Goal: Information Seeking & Learning: Learn about a topic

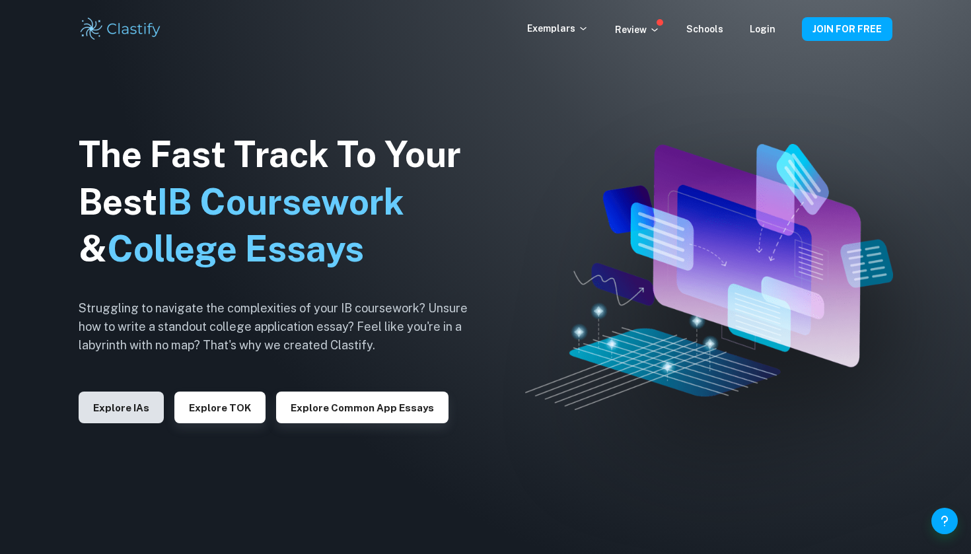
click at [141, 406] on button "Explore IAs" at bounding box center [121, 408] width 85 height 32
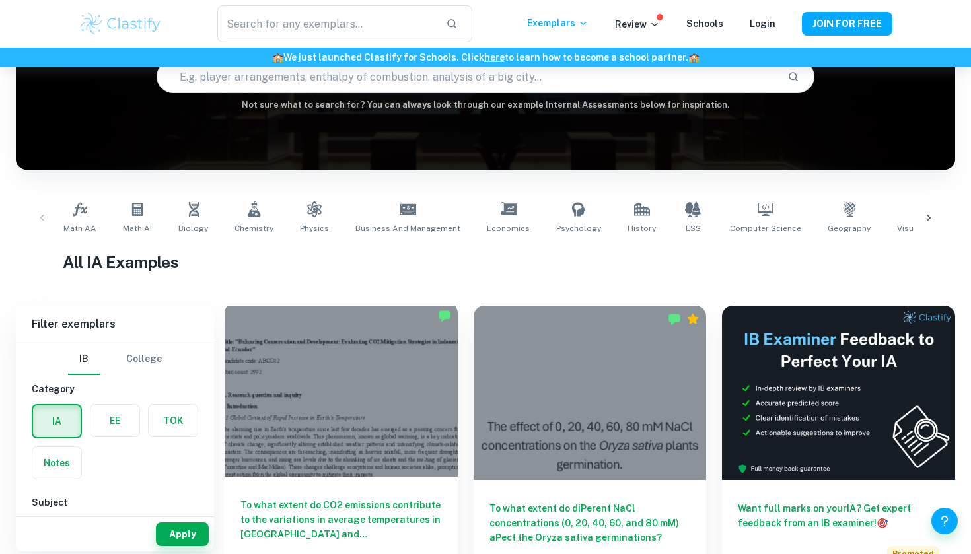
scroll to position [144, 0]
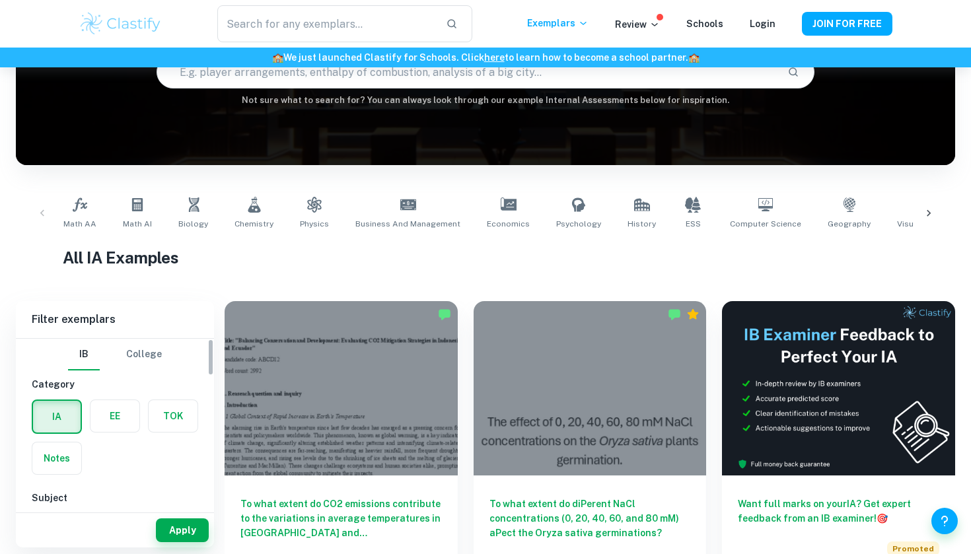
click at [131, 419] on label "button" at bounding box center [114, 416] width 49 height 32
click at [0, 0] on input "radio" at bounding box center [0, 0] width 0 height 0
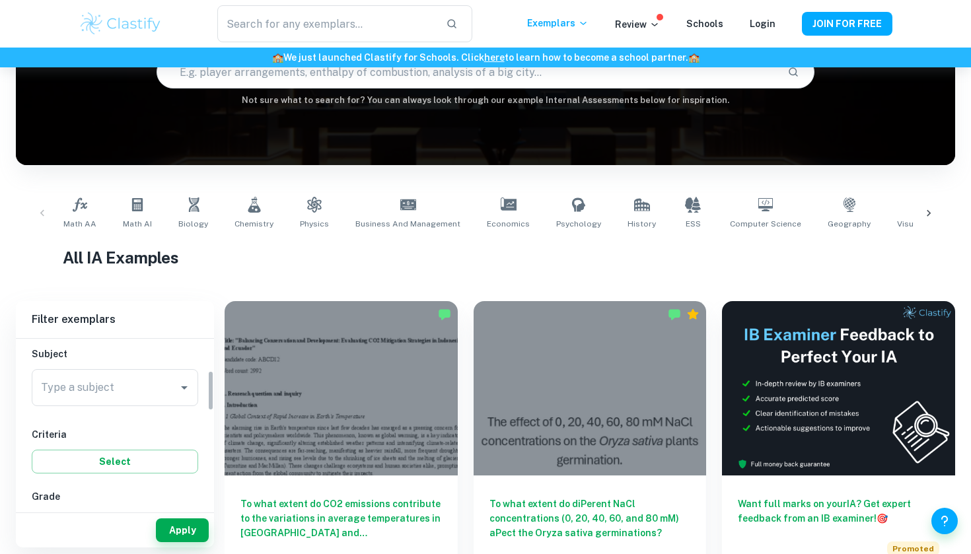
scroll to position [159, 0]
click at [108, 376] on div "Type a subject Type a subject" at bounding box center [115, 373] width 166 height 37
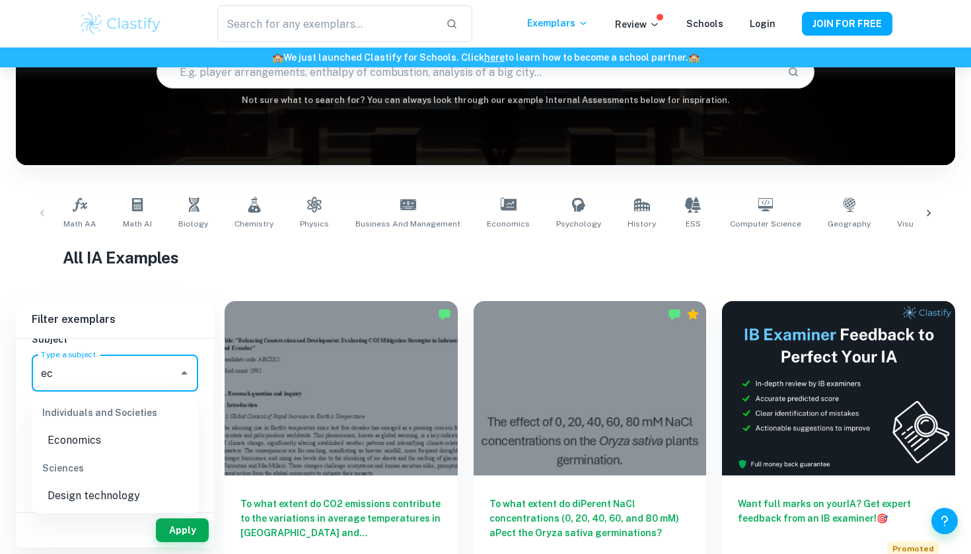
click at [95, 439] on li "Economics" at bounding box center [115, 441] width 166 height 24
type input "Economics"
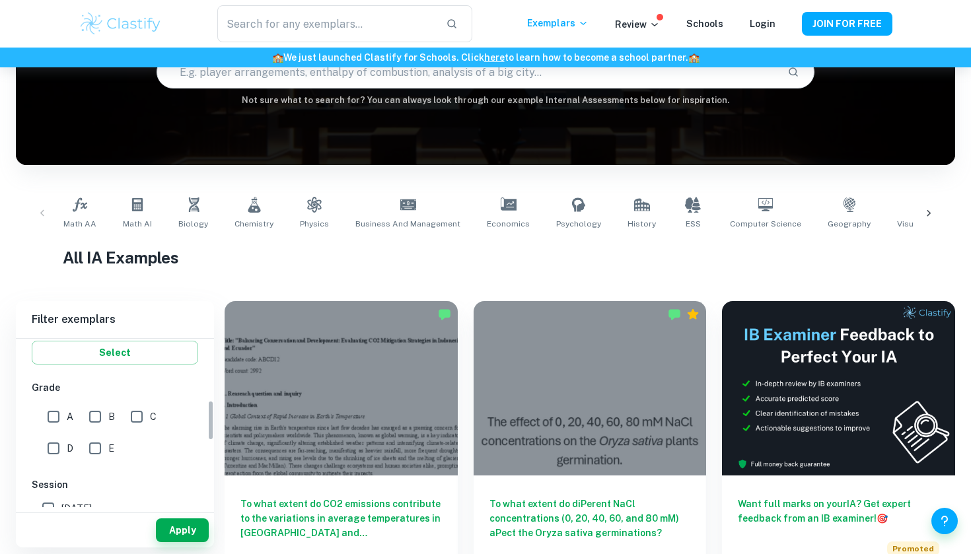
scroll to position [258, 0]
click at [166, 532] on button "Apply" at bounding box center [182, 531] width 53 height 24
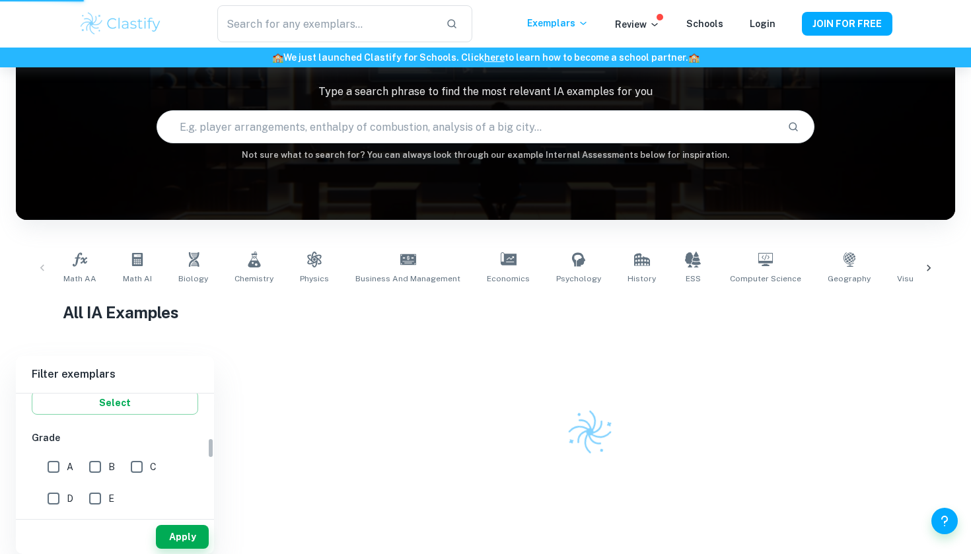
scroll to position [89, 0]
click at [53, 472] on input "A" at bounding box center [53, 467] width 26 height 26
checkbox input "true"
click at [98, 471] on input "B" at bounding box center [95, 467] width 26 height 26
checkbox input "true"
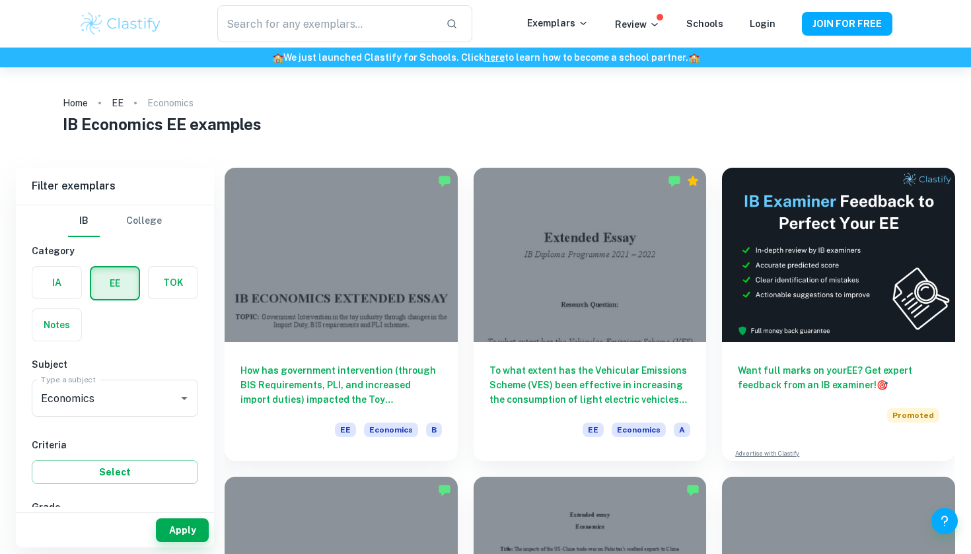
click at [174, 532] on button "Apply" at bounding box center [182, 531] width 53 height 24
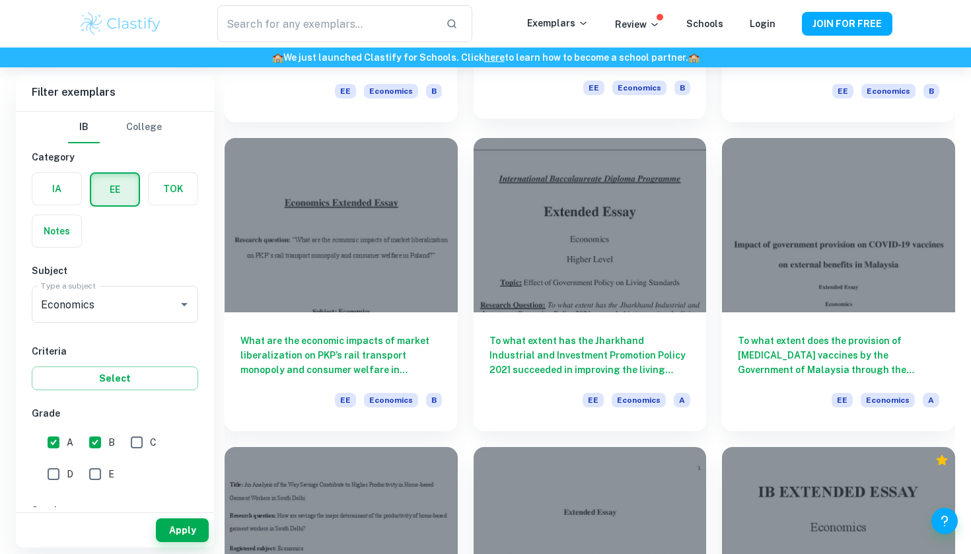
scroll to position [1271, 0]
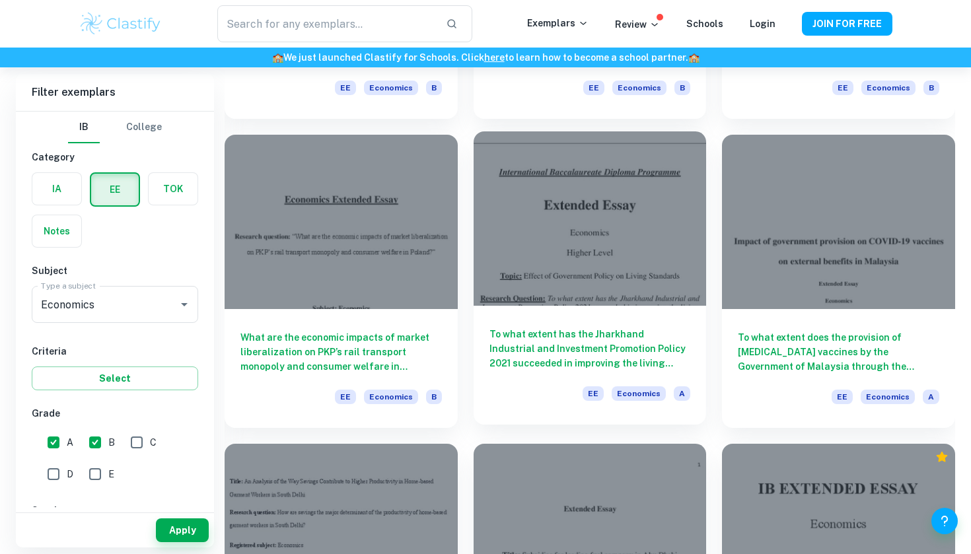
click at [541, 382] on div "To what extent has the Jharkhand Industrial and Investment Promotion Policy 202…" at bounding box center [590, 365] width 233 height 119
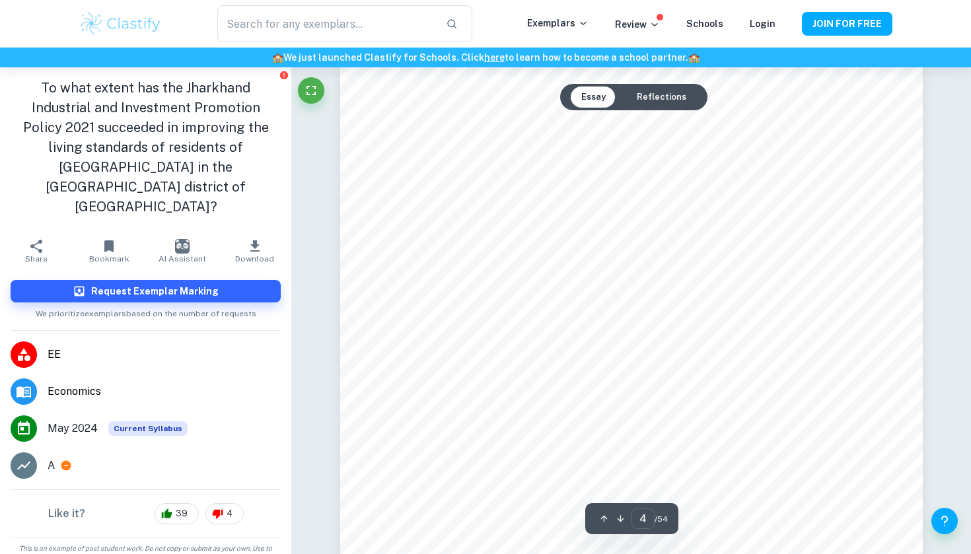
scroll to position [2986, 0]
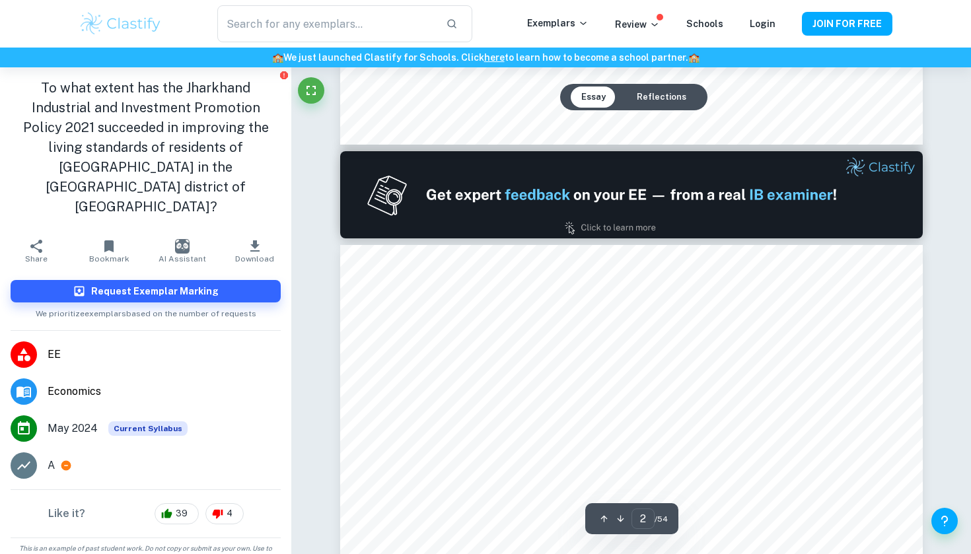
type input "1"
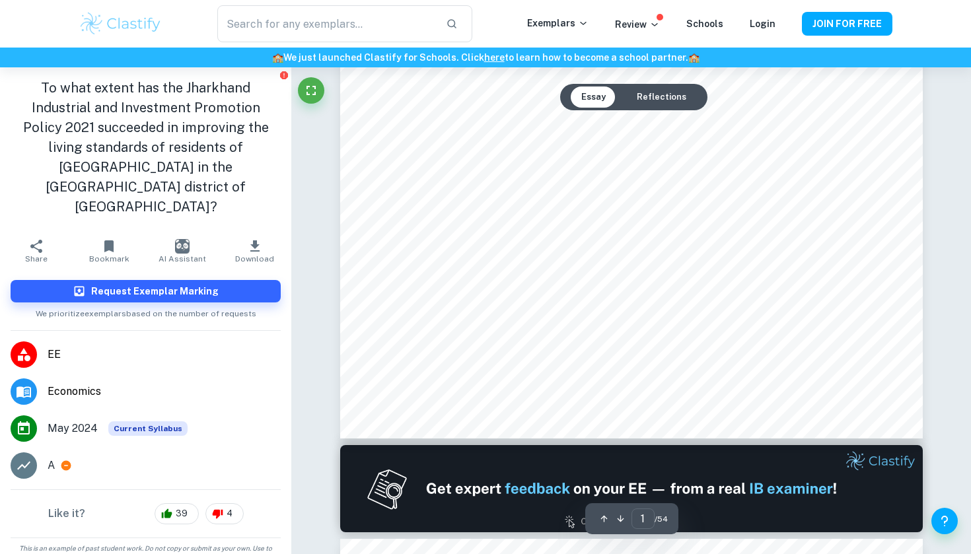
scroll to position [470, 0]
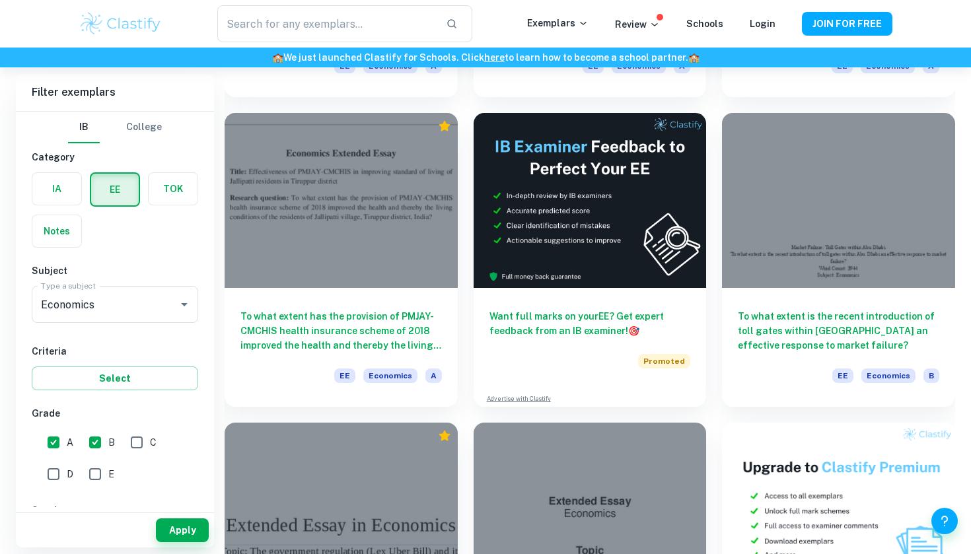
scroll to position [3096, 0]
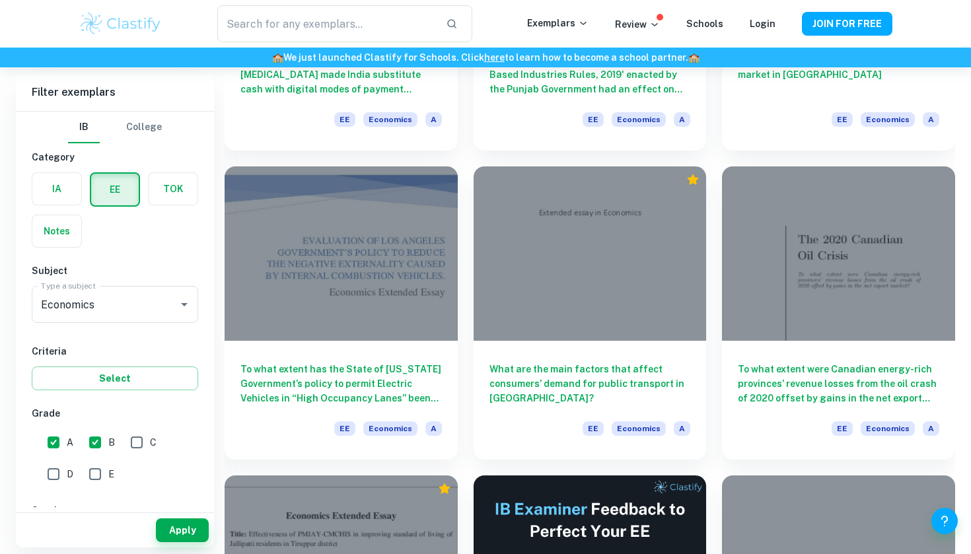
click at [143, 451] on input "C" at bounding box center [137, 442] width 26 height 26
checkbox input "true"
click at [140, 380] on button "Select" at bounding box center [115, 379] width 166 height 24
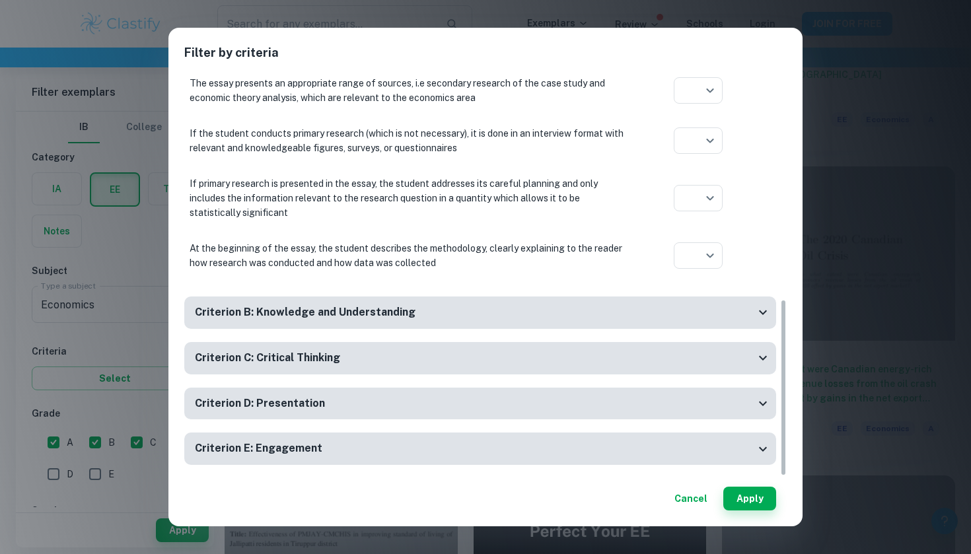
scroll to position [516, 0]
click at [687, 501] on button "Cancel" at bounding box center [691, 499] width 44 height 24
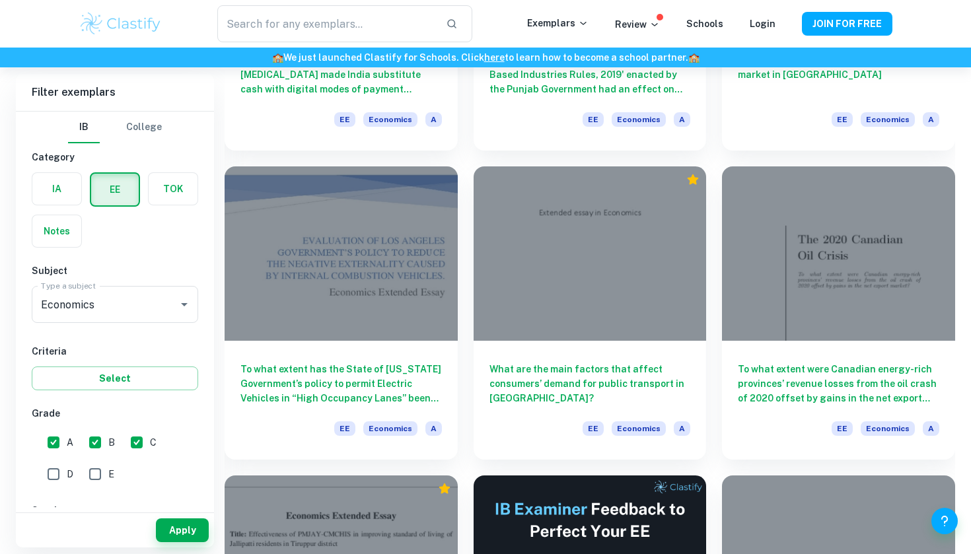
click at [54, 488] on div "IB College Category IA EE TOK Notes Subject Type a subject Economics Type a sub…" at bounding box center [115, 462] width 198 height 700
click at [59, 478] on input "D" at bounding box center [53, 474] width 26 height 26
checkbox input "true"
click at [94, 480] on input "E" at bounding box center [95, 474] width 26 height 26
checkbox input "true"
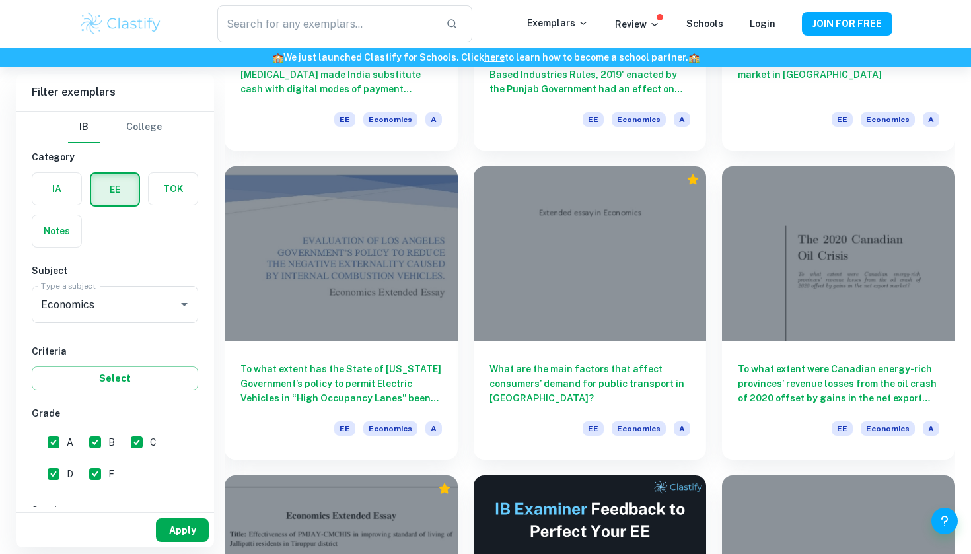
click at [173, 530] on button "Apply" at bounding box center [182, 531] width 53 height 24
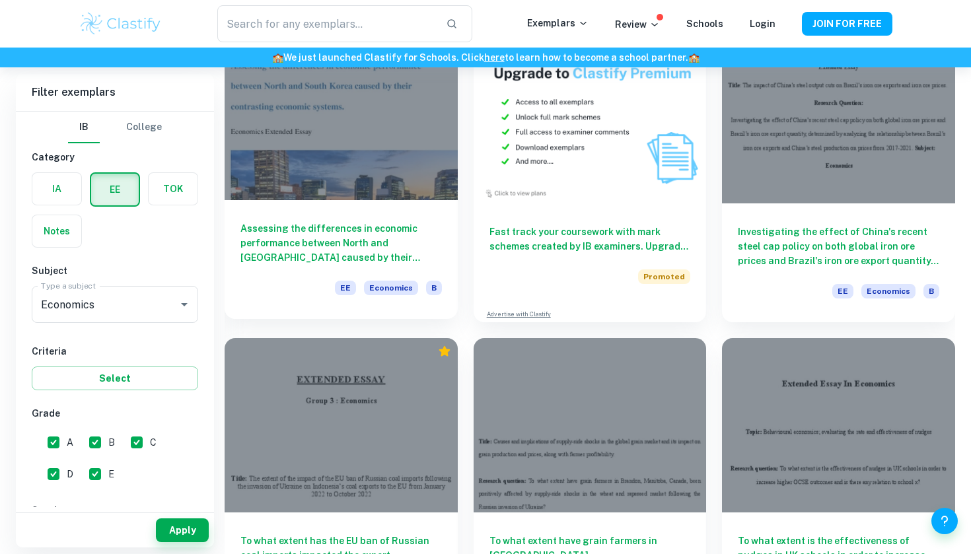
scroll to position [2403, 0]
